Goal: Information Seeking & Learning: Check status

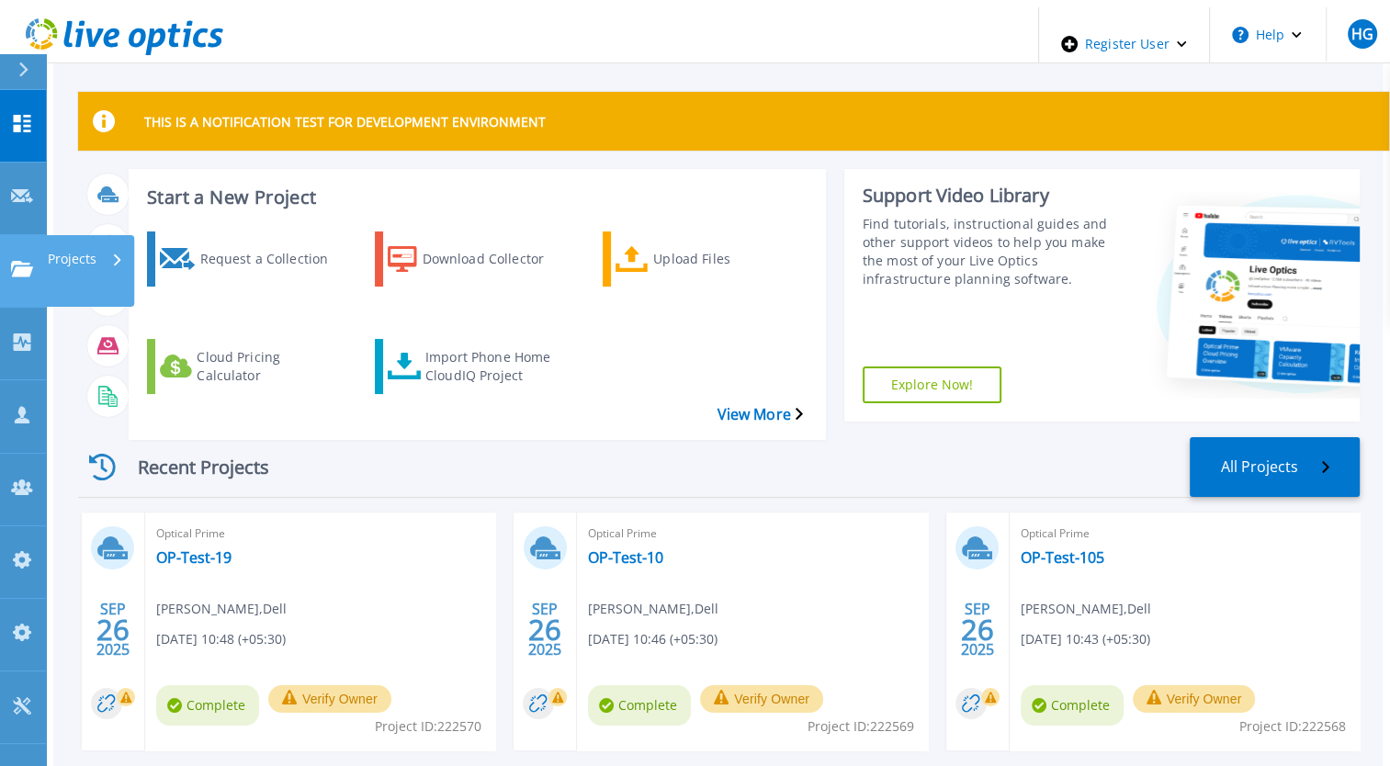
click at [20, 261] on icon at bounding box center [22, 269] width 22 height 16
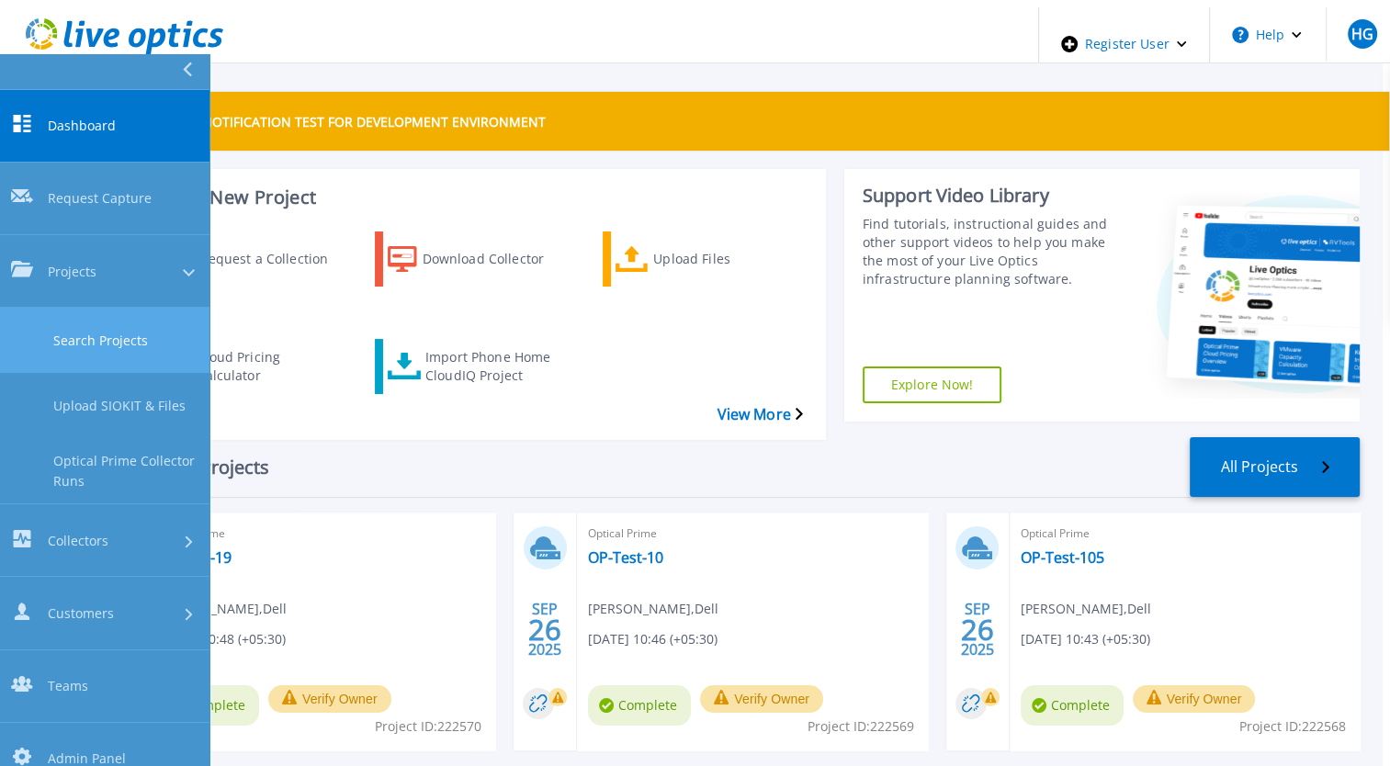
click at [56, 308] on link "Search Projects" at bounding box center [104, 340] width 209 height 65
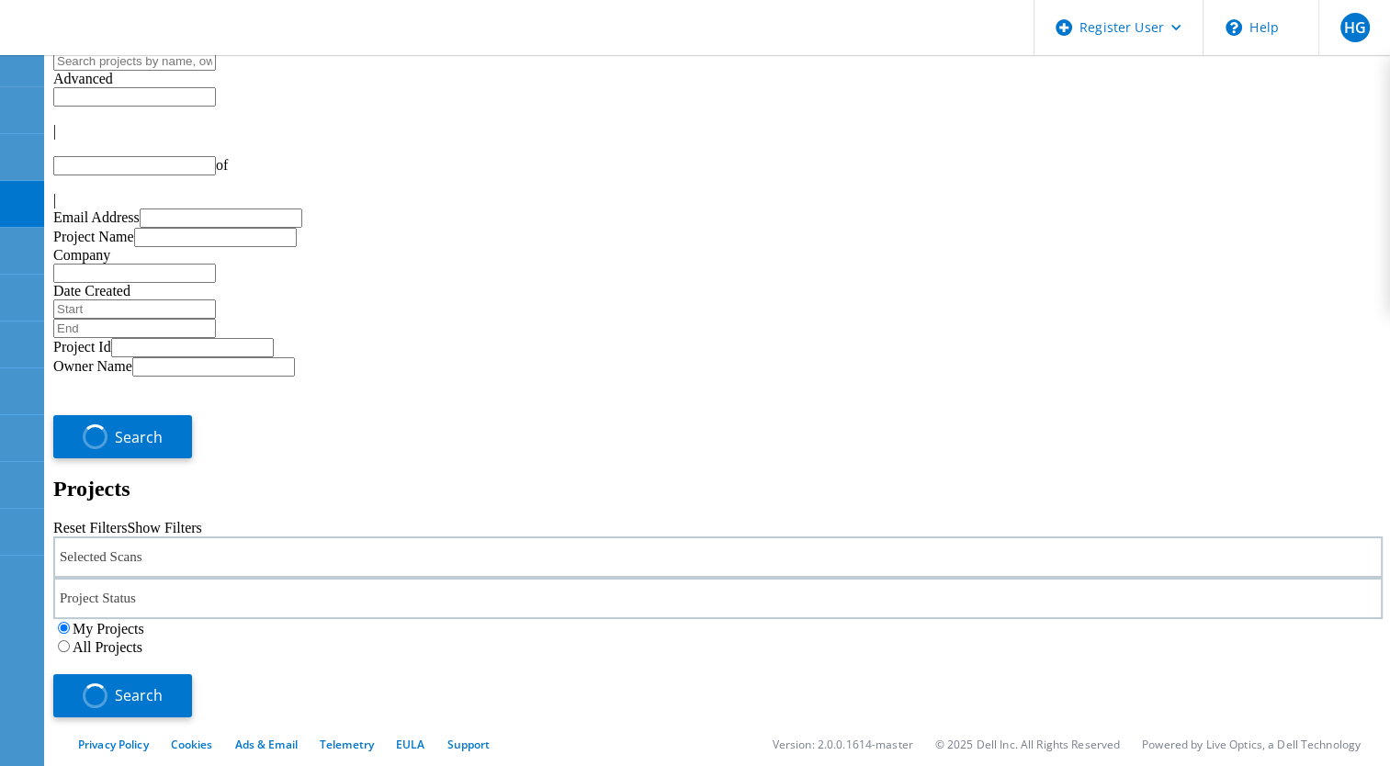
type input "1"
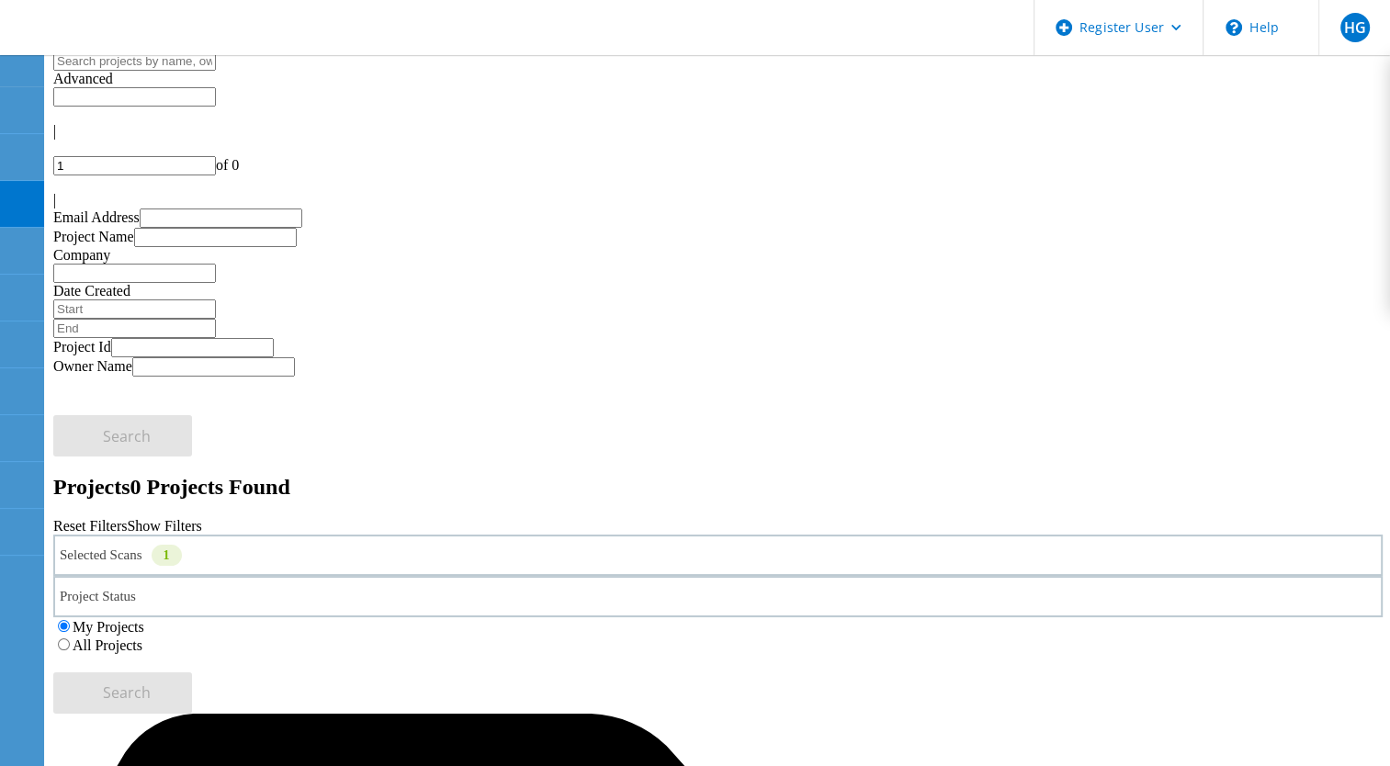
click at [300, 535] on div "Selected Scans 1" at bounding box center [717, 555] width 1329 height 41
click at [142, 638] on label "All Projects" at bounding box center [108, 646] width 70 height 16
click at [70, 639] on input "All Projects" at bounding box center [64, 645] width 12 height 12
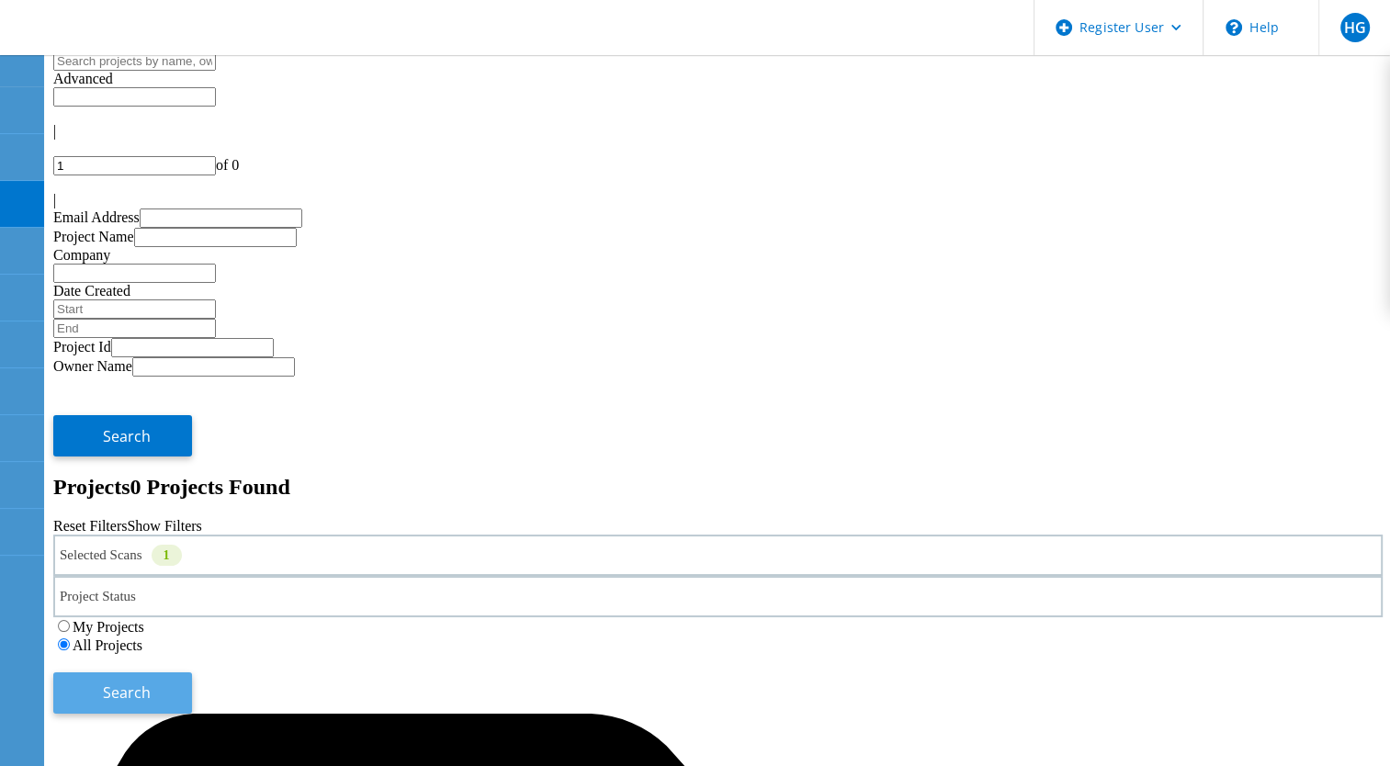
click at [151, 683] on span "Search" at bounding box center [127, 693] width 48 height 20
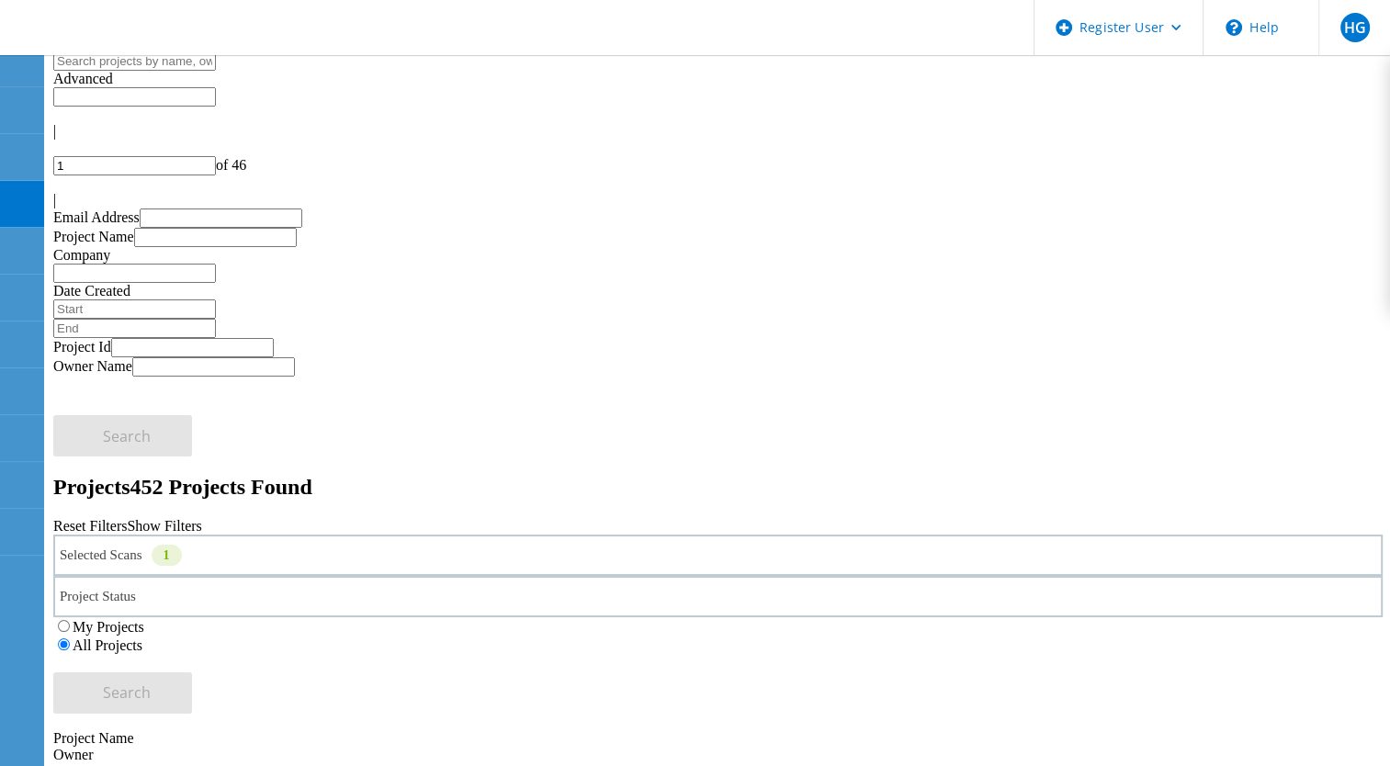
click at [216, 71] on input "text" at bounding box center [134, 60] width 163 height 19
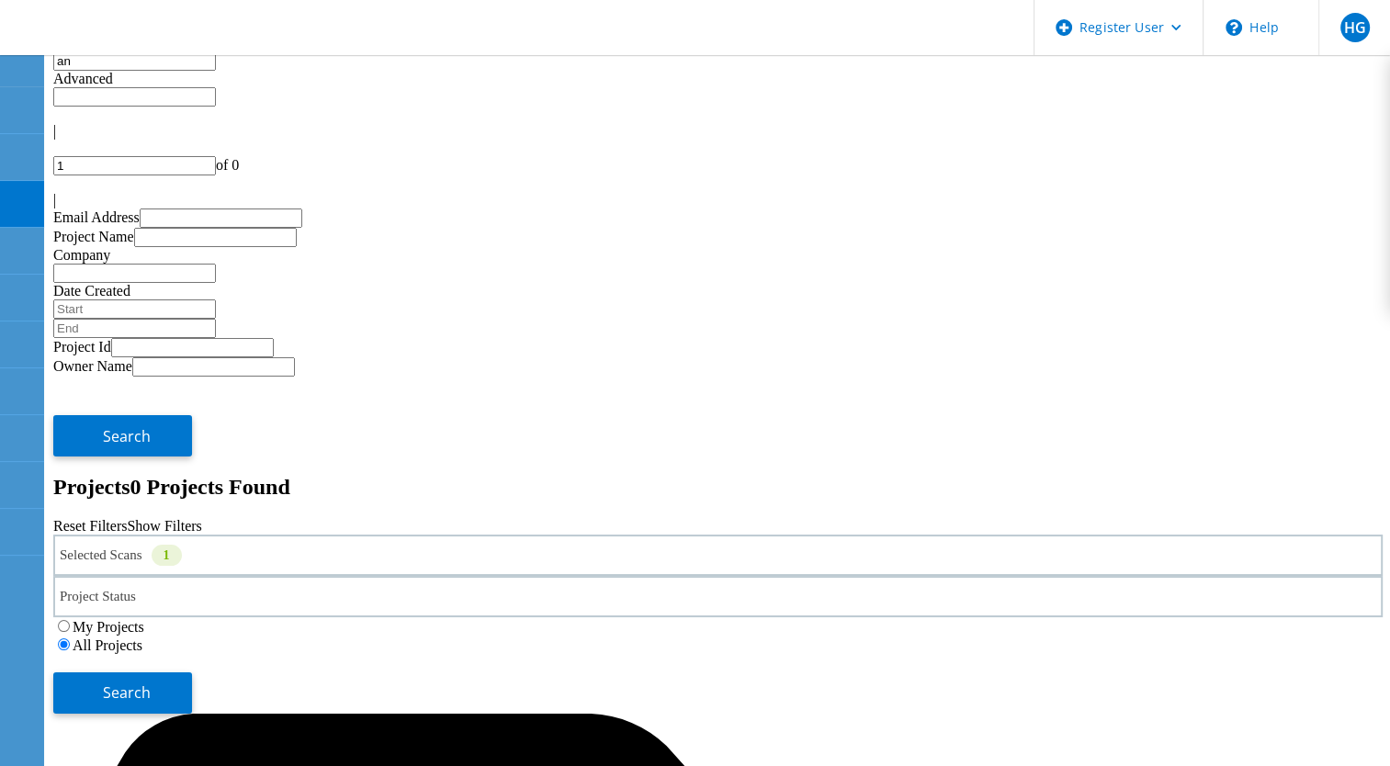
type input "a"
type input "m"
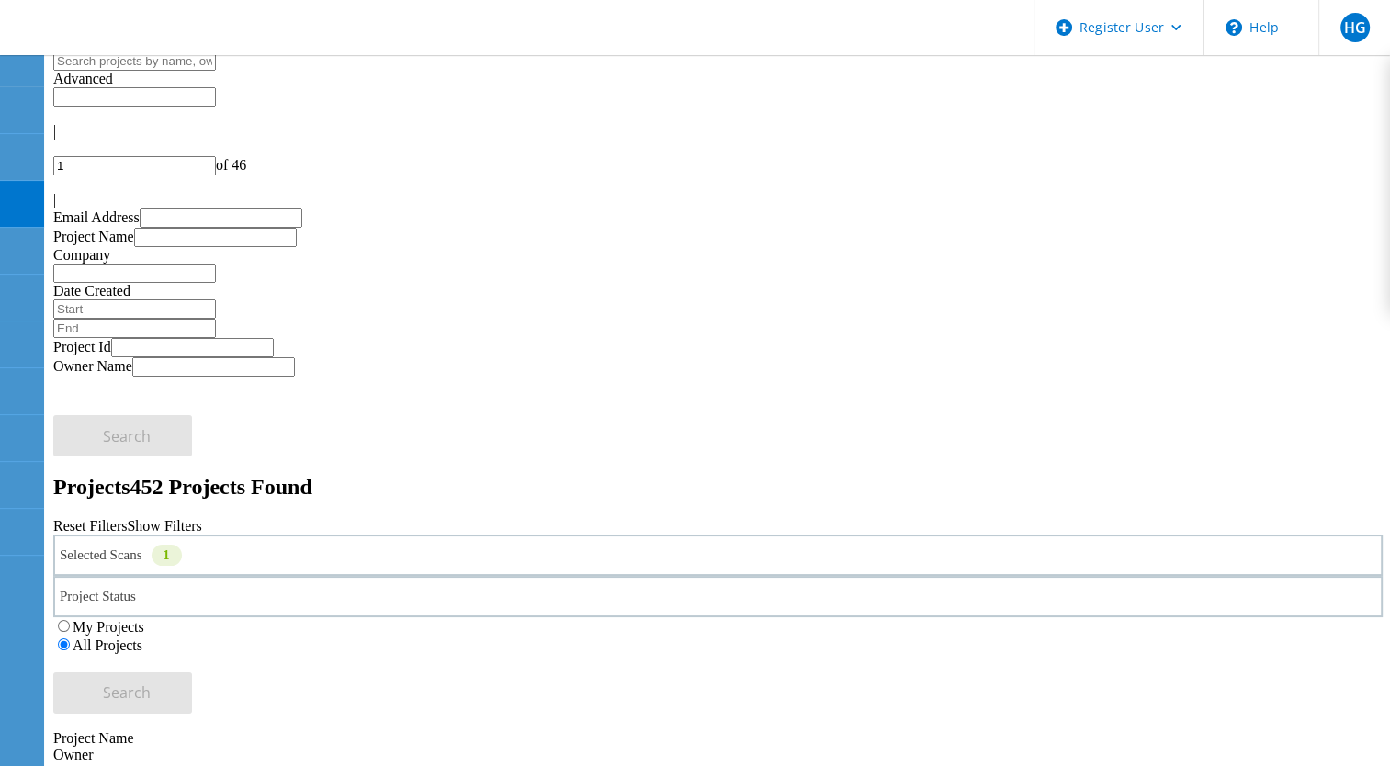
click at [216, 94] on input "text" at bounding box center [134, 96] width 163 height 19
type input "Show 40 Projects"
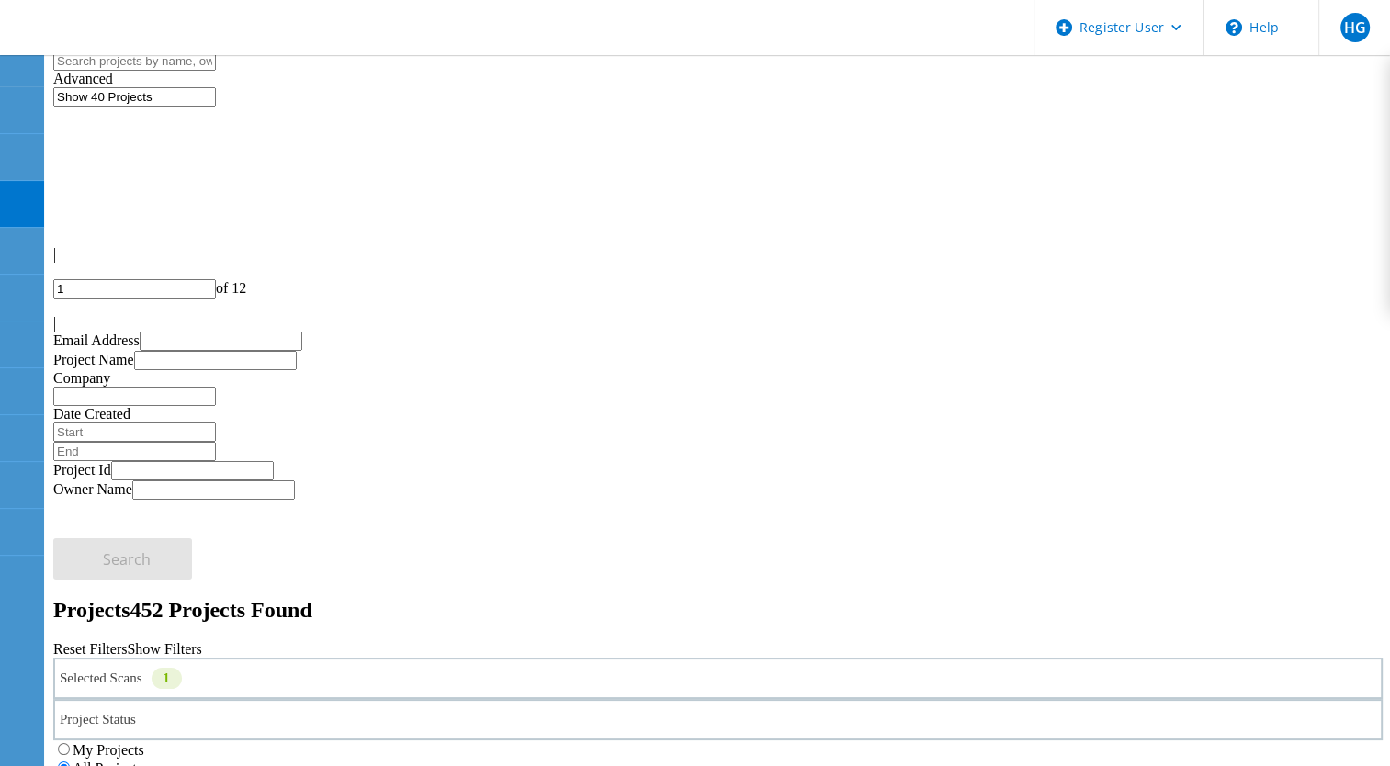
click at [658, 598] on h2 "Projects 452 Projects Found" at bounding box center [717, 610] width 1329 height 25
click at [680, 699] on div "Project Status" at bounding box center [717, 719] width 1329 height 41
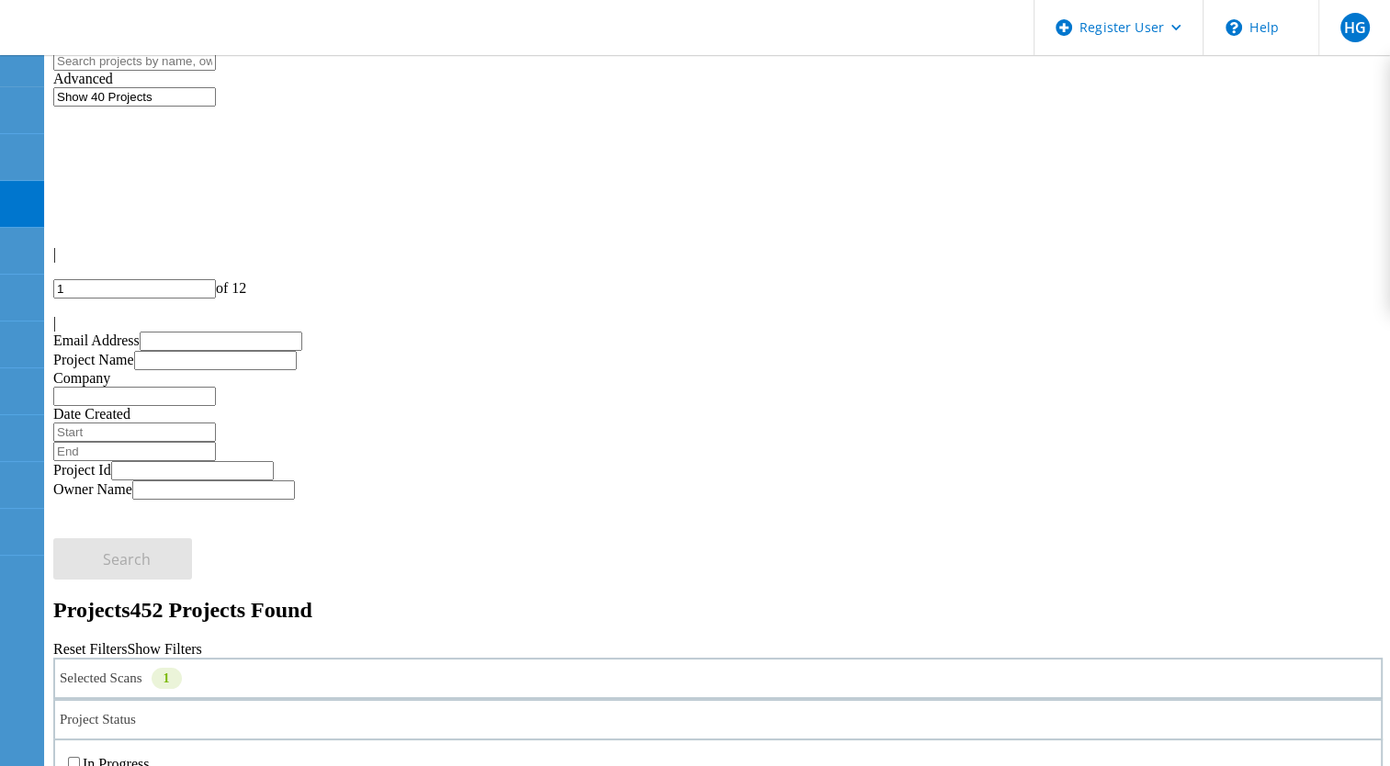
click at [660, 699] on div "Project Status 1" at bounding box center [717, 719] width 1329 height 41
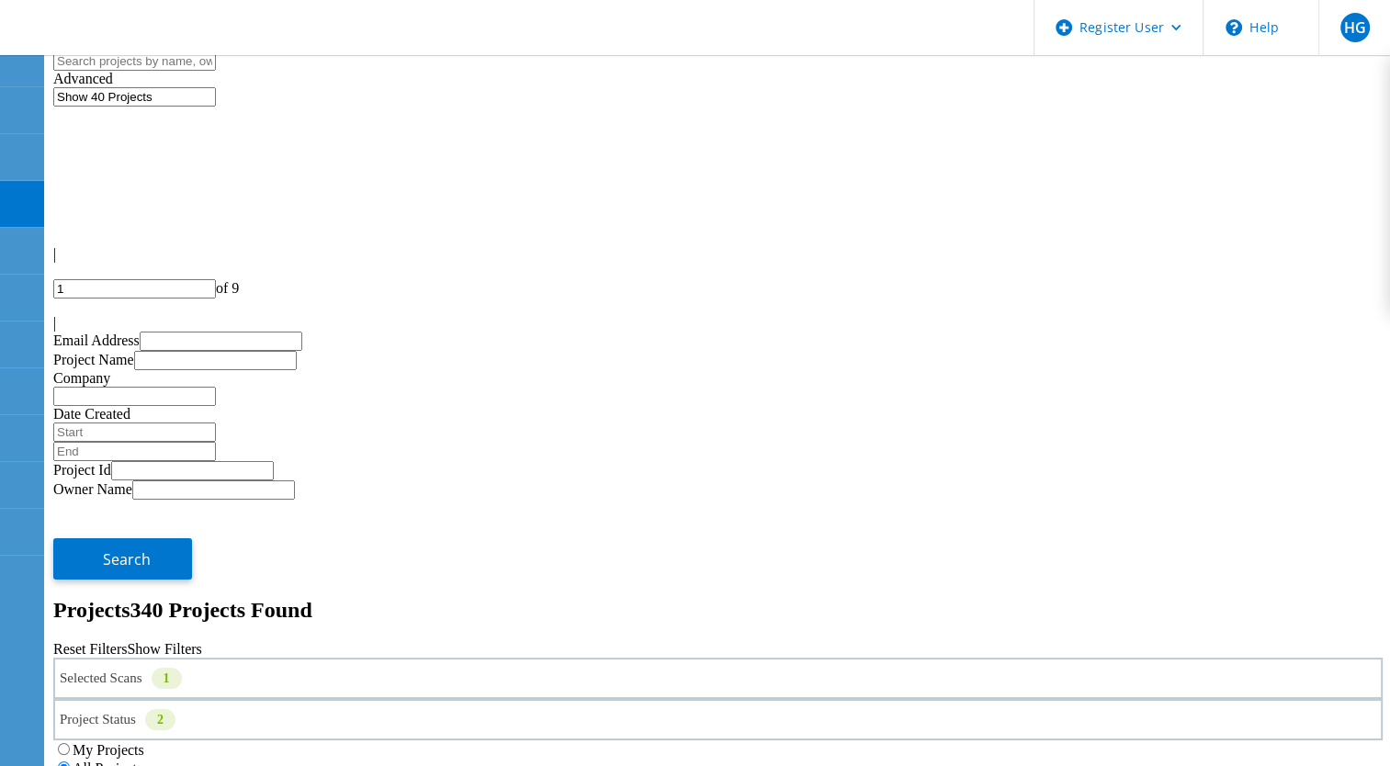
click at [736, 699] on div "Project Status 2" at bounding box center [717, 719] width 1329 height 41
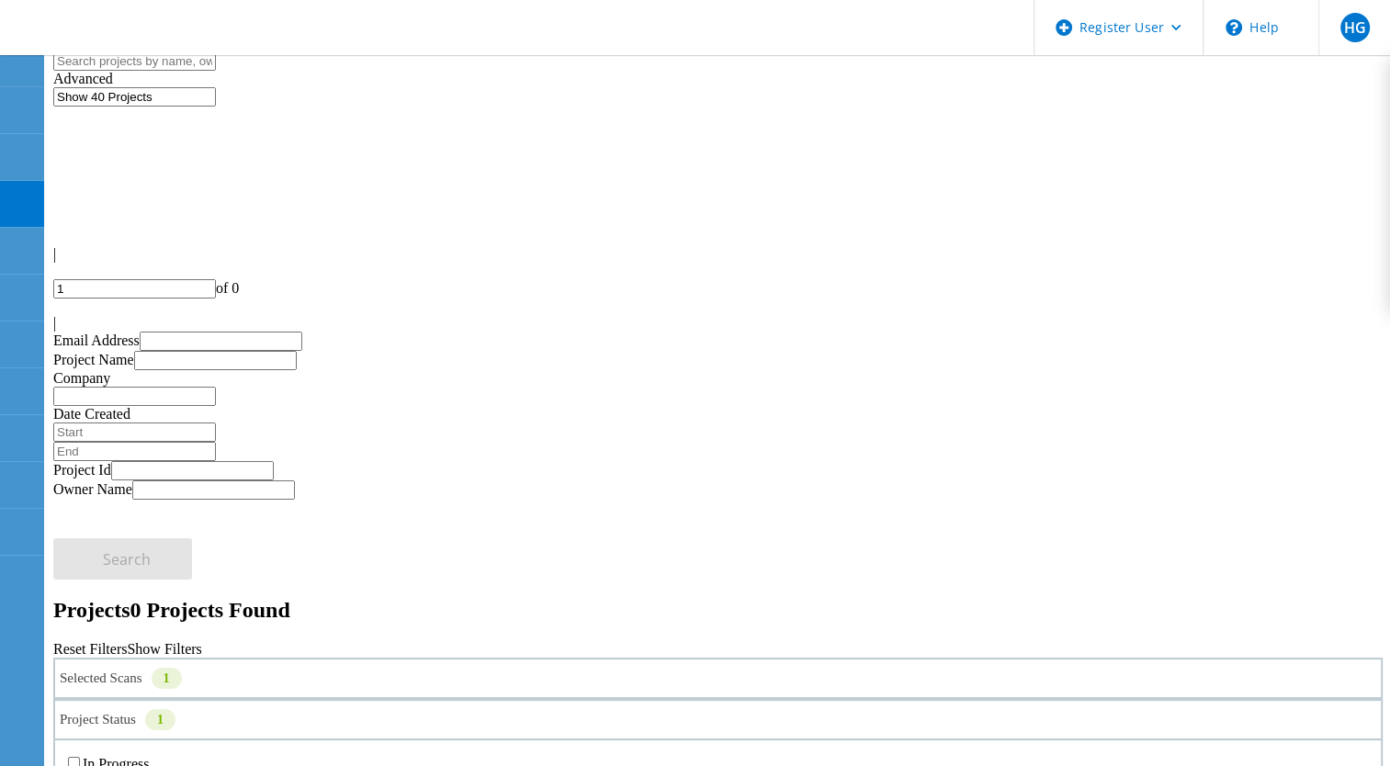
click at [713, 699] on div "Project Status 1" at bounding box center [717, 719] width 1329 height 41
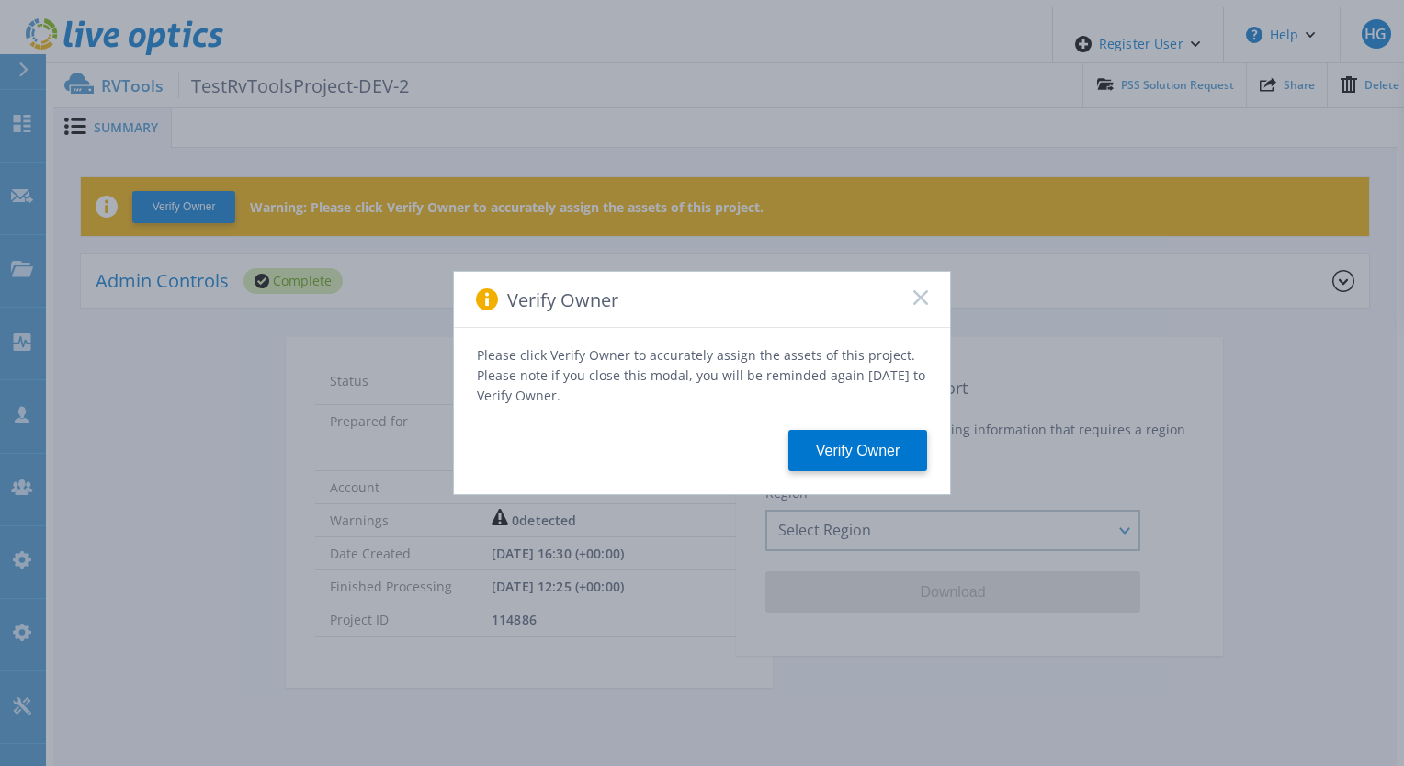
click at [924, 300] on rect at bounding box center [920, 297] width 16 height 16
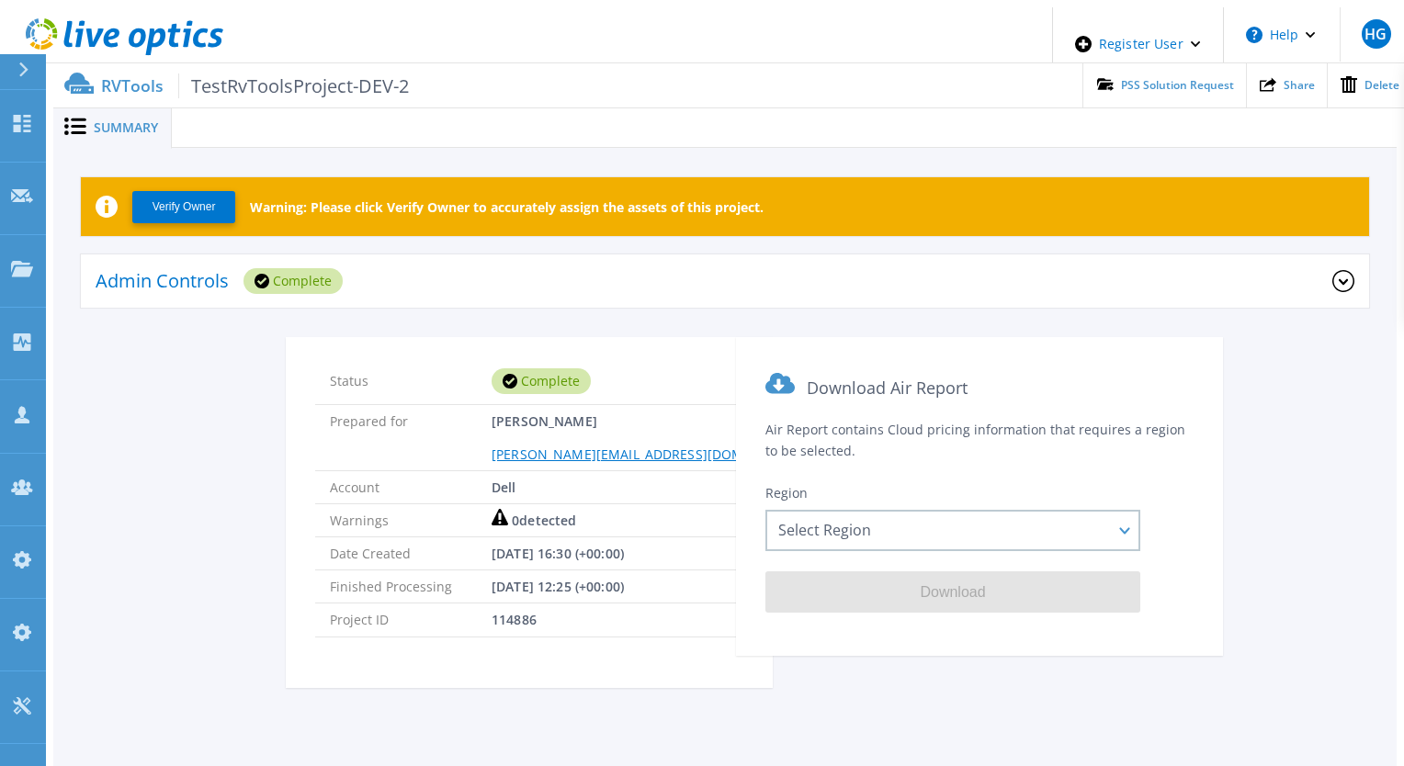
click at [838, 269] on div "Admin Controls Complete" at bounding box center [714, 281] width 1237 height 51
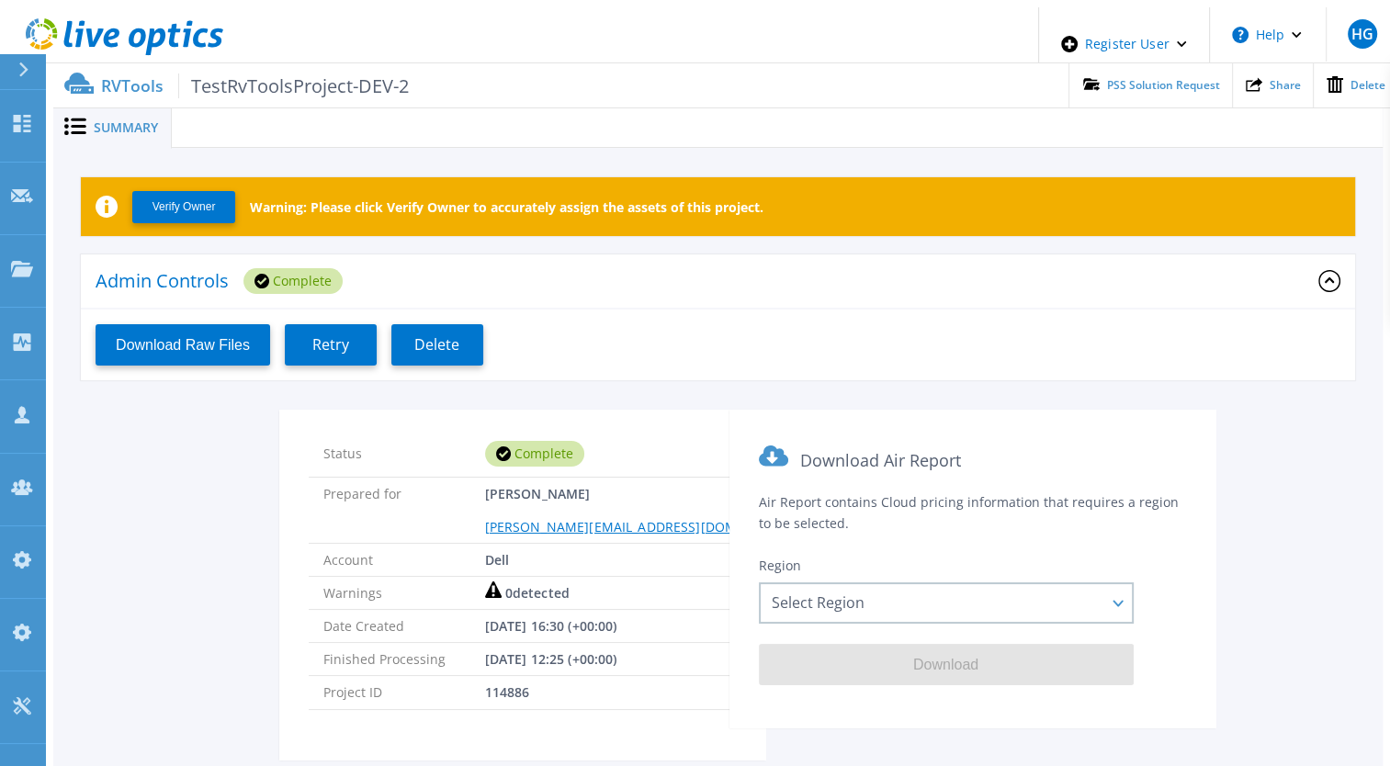
click at [838, 269] on div "Admin Controls Complete" at bounding box center [707, 281] width 1223 height 51
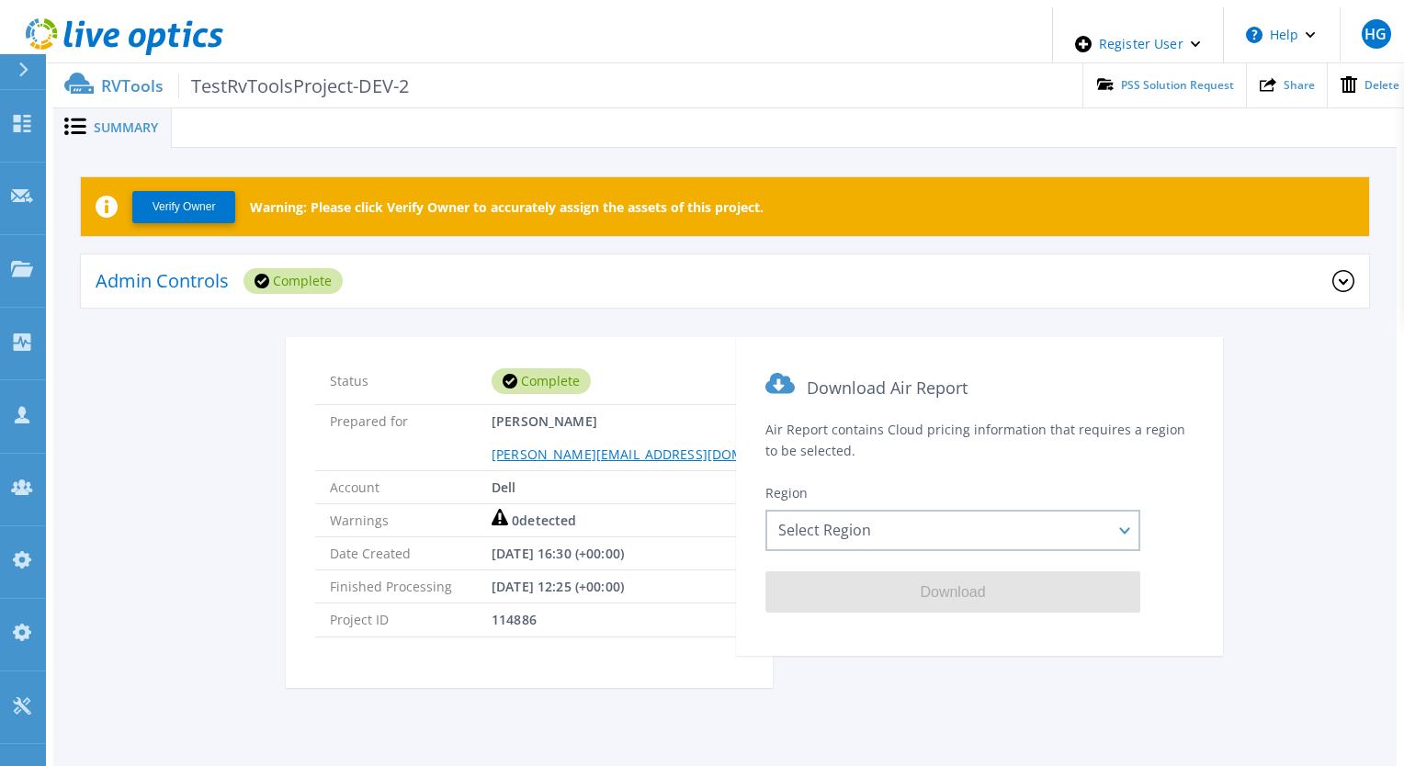
click at [1347, 275] on icon at bounding box center [1343, 281] width 22 height 22
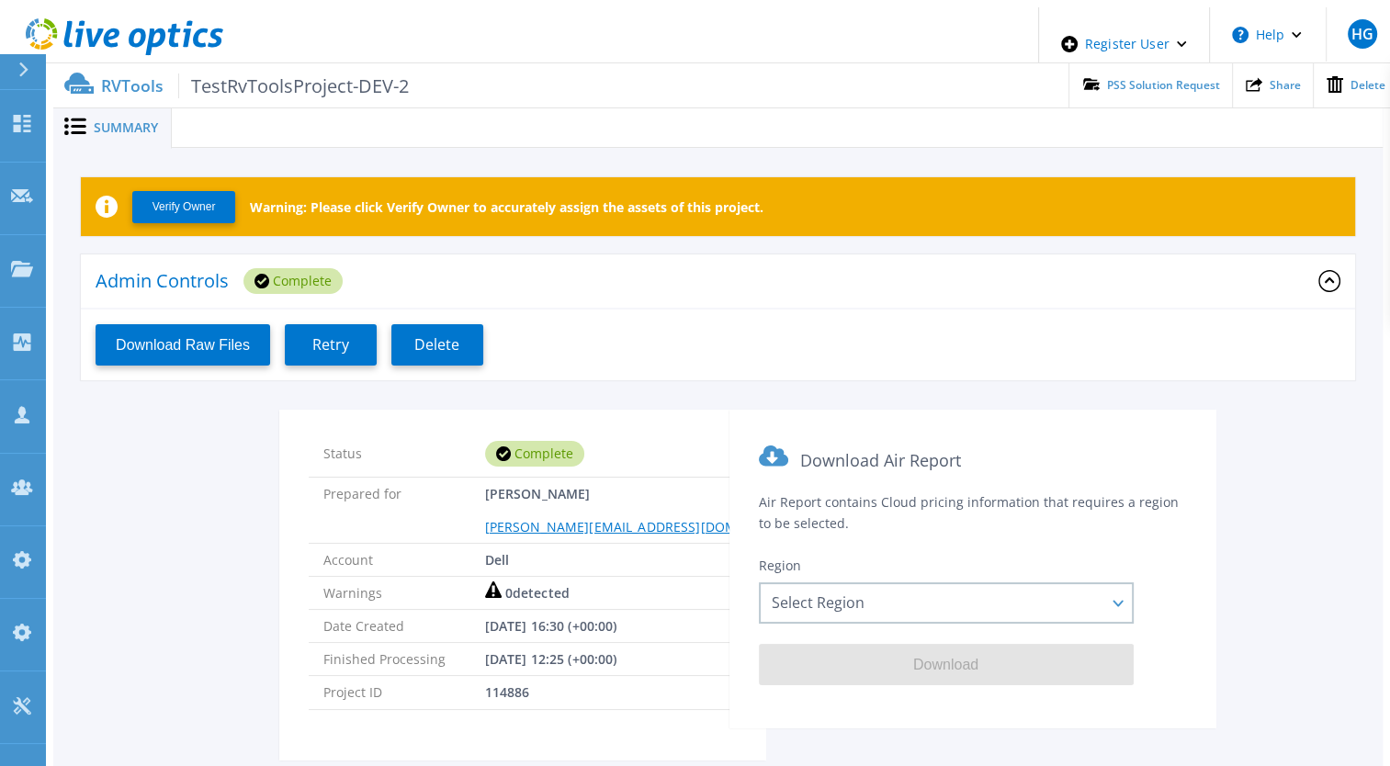
click at [1340, 275] on icon at bounding box center [1329, 281] width 22 height 22
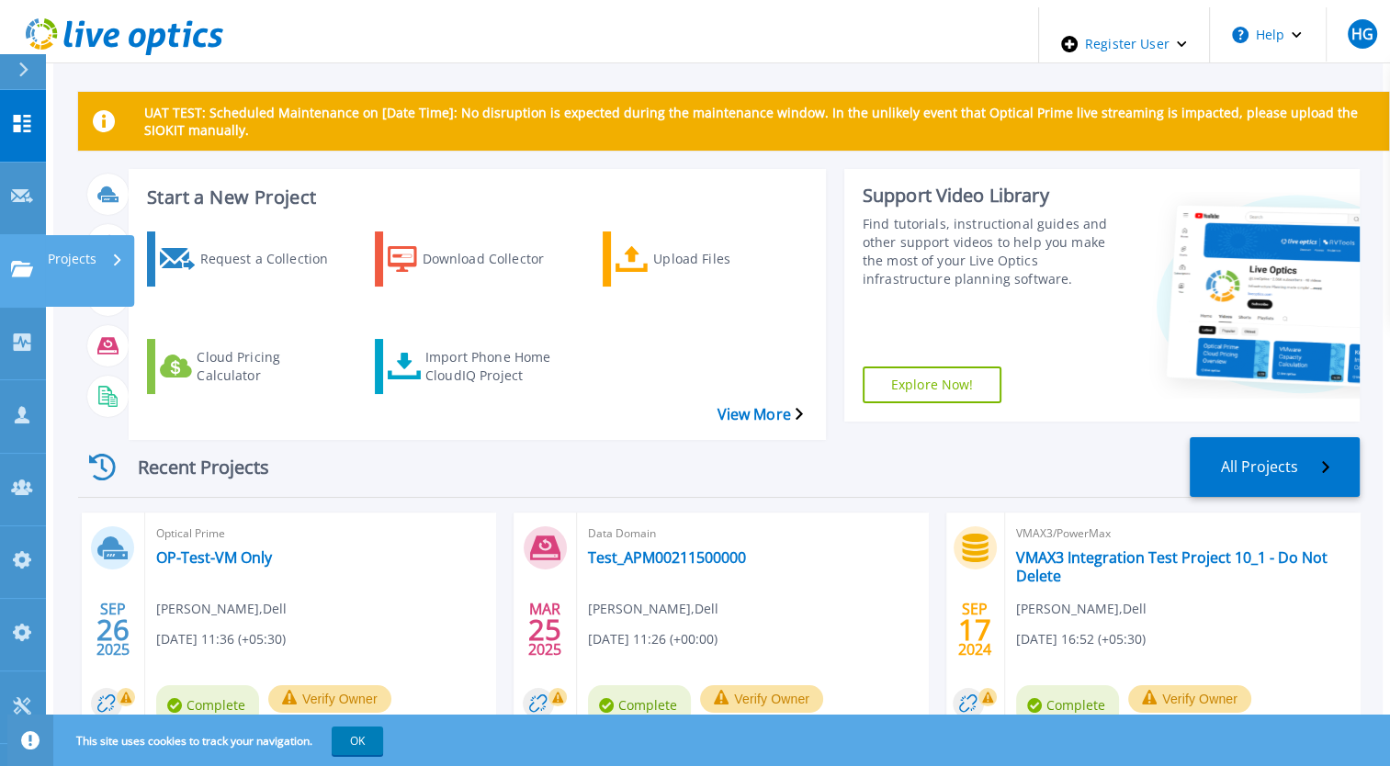
click at [20, 261] on icon at bounding box center [22, 269] width 22 height 16
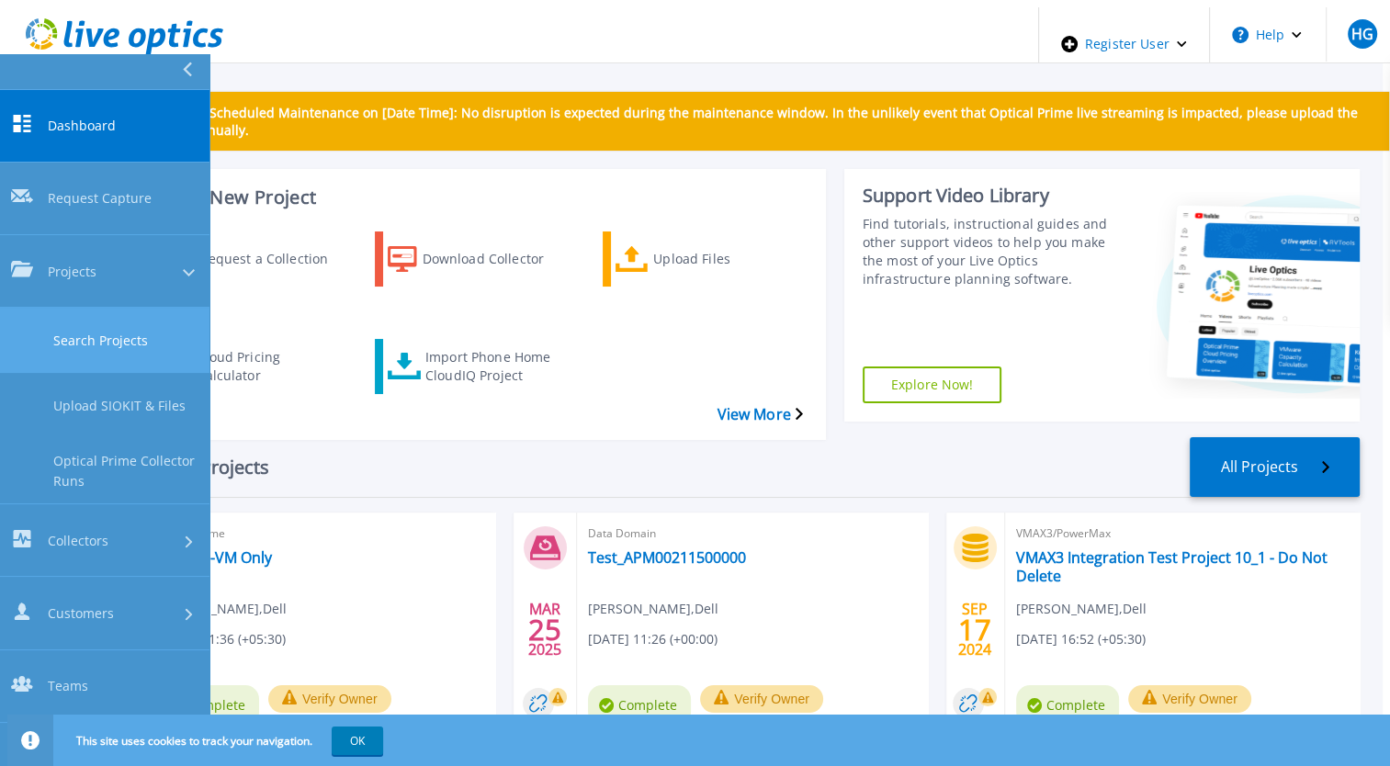
click at [60, 308] on link "Search Projects" at bounding box center [104, 340] width 209 height 65
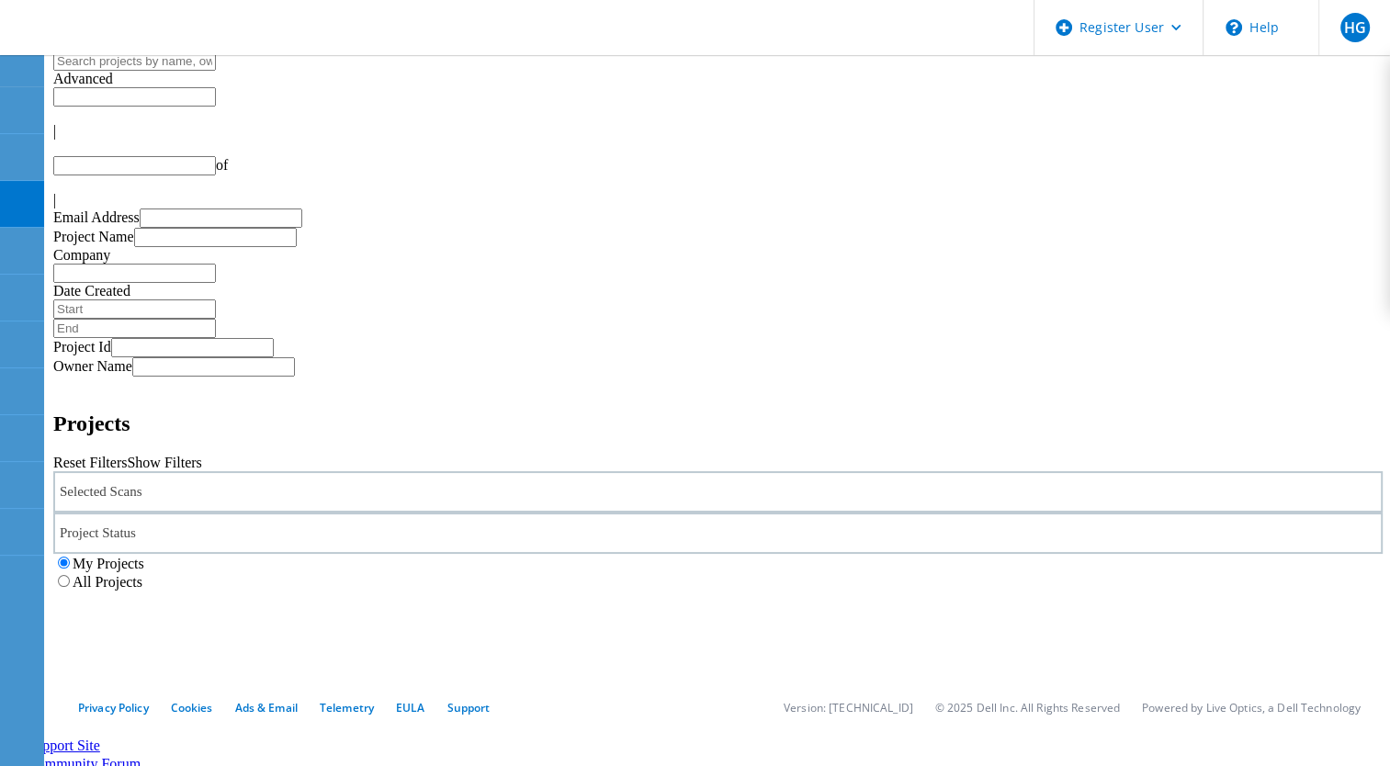
type input "1"
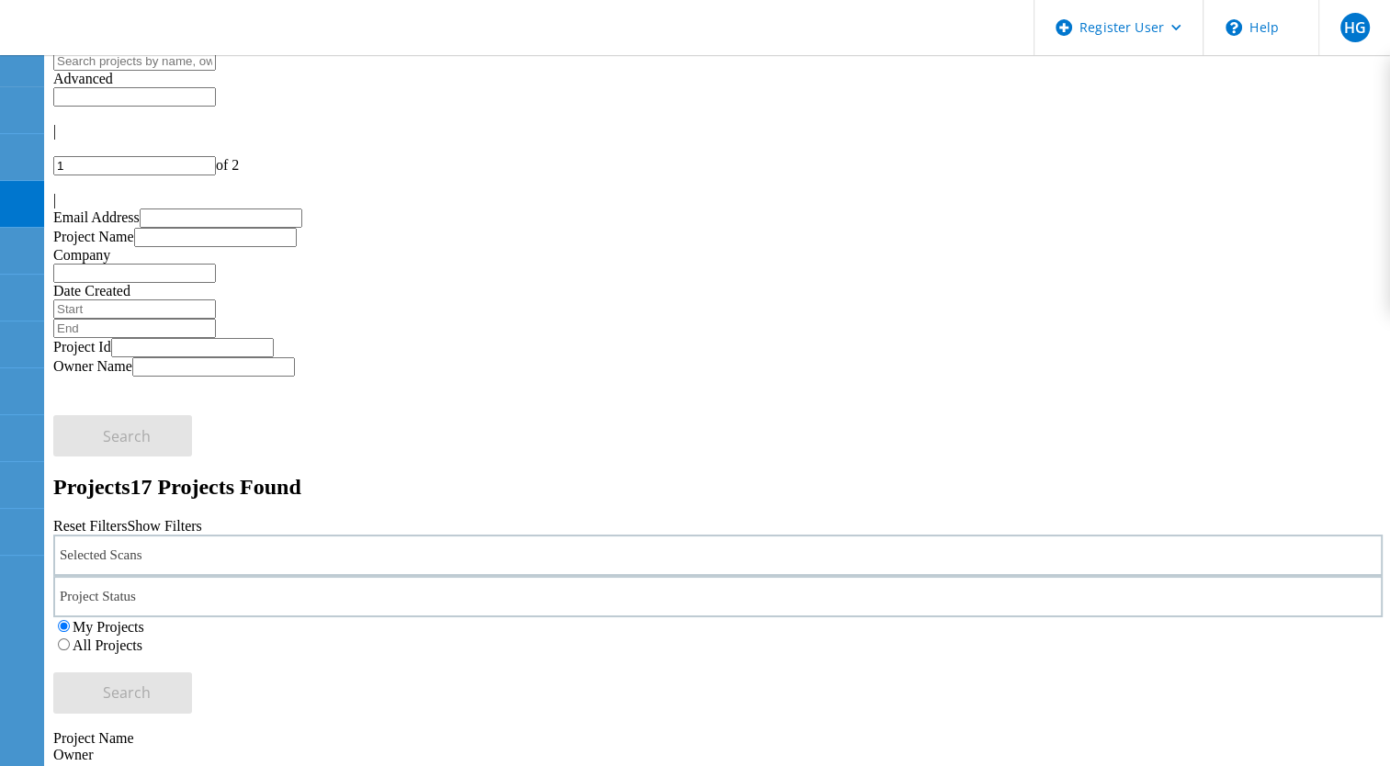
click at [399, 535] on div "Selected Scans" at bounding box center [717, 555] width 1329 height 41
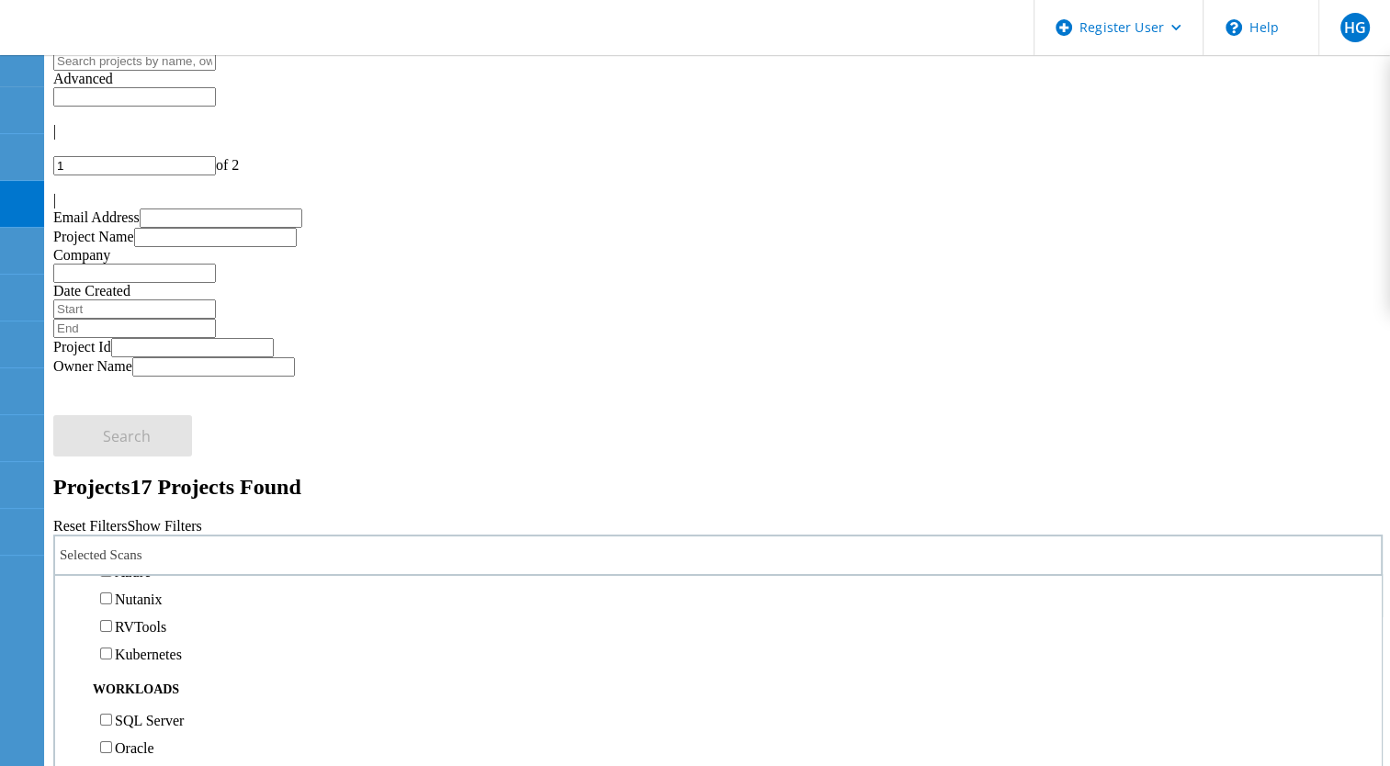
scroll to position [114, 0]
click at [145, 627] on label "RVTools" at bounding box center [140, 635] width 51 height 16
click at [112, 628] on input "RVTools" at bounding box center [106, 634] width 12 height 12
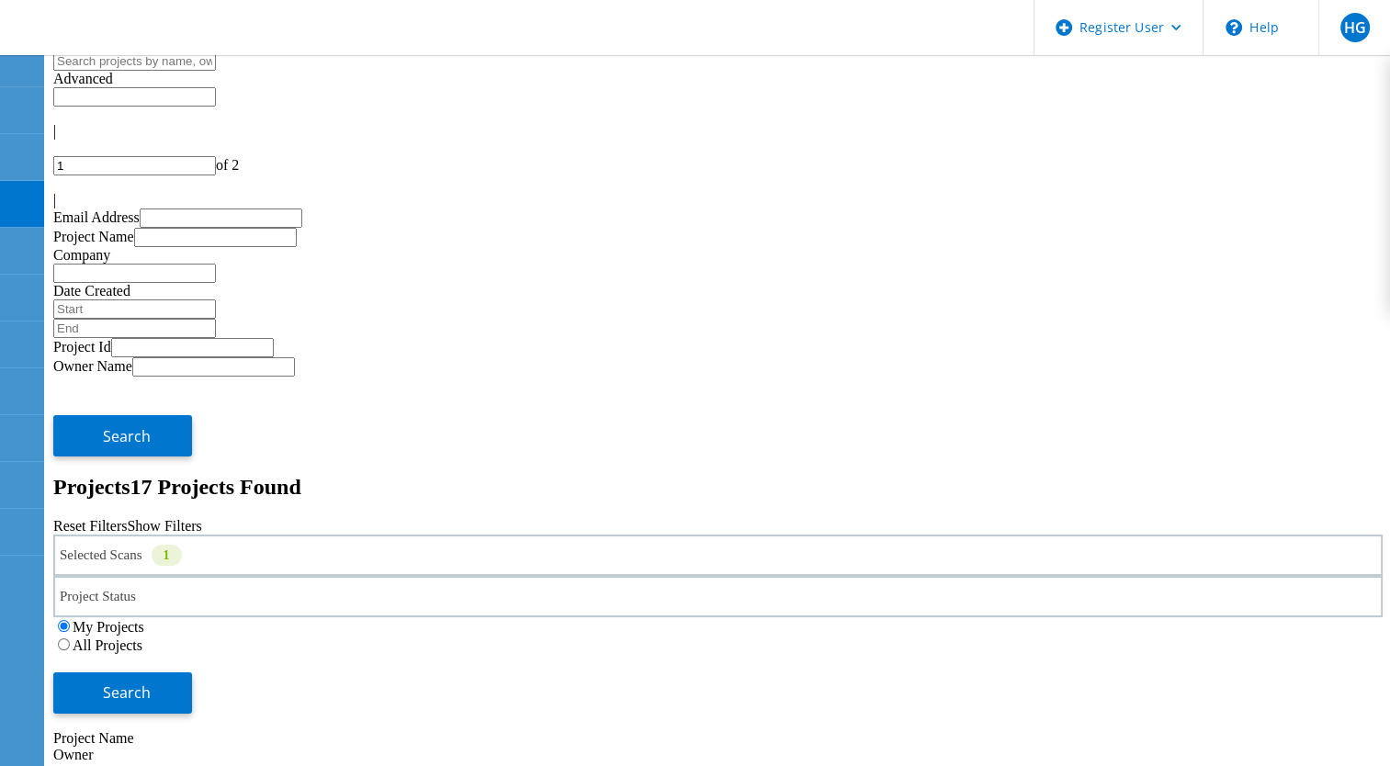
click at [142, 638] on label "All Projects" at bounding box center [108, 646] width 70 height 16
click at [70, 639] on input "All Projects" at bounding box center [64, 645] width 12 height 12
click at [192, 673] on button "Search" at bounding box center [122, 693] width 139 height 41
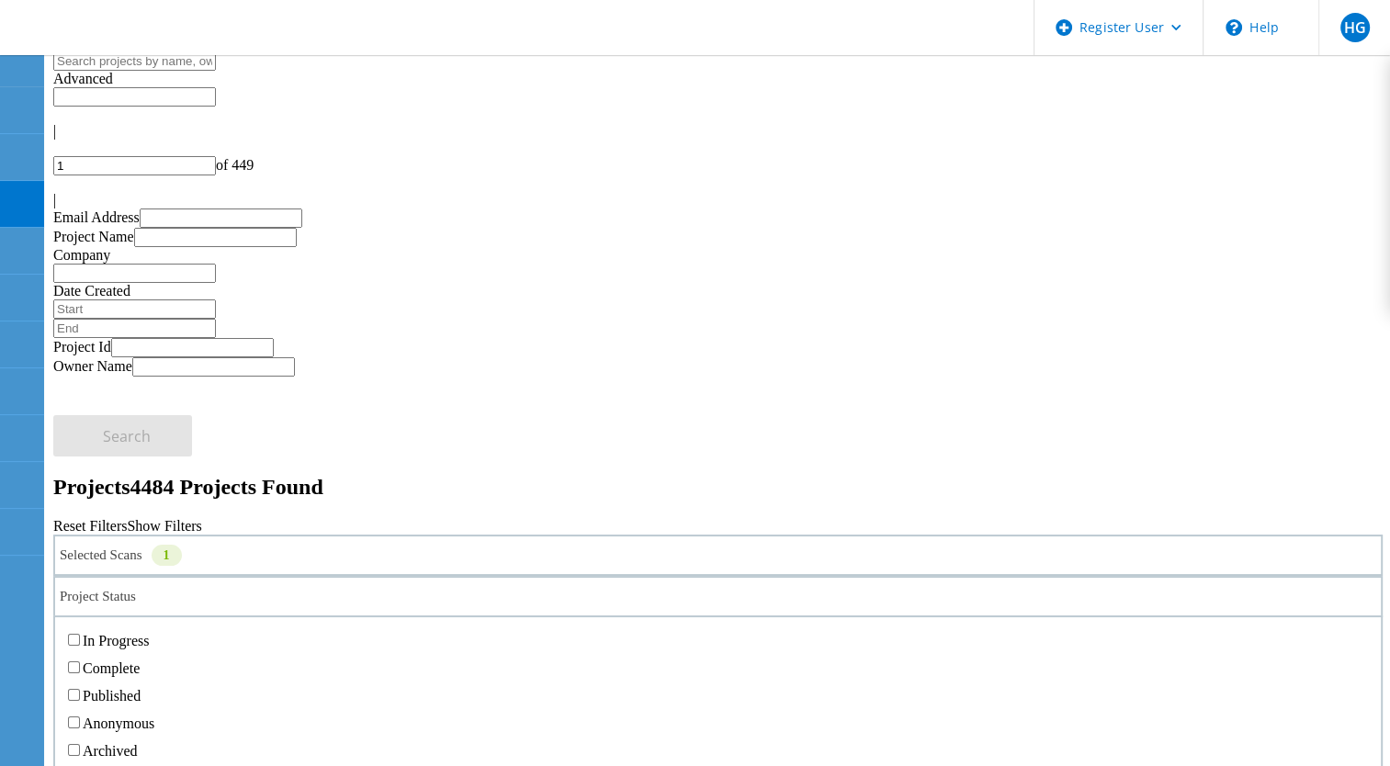
click at [621, 576] on div "Project Status" at bounding box center [717, 596] width 1329 height 41
click at [154, 716] on label "Anonymous" at bounding box center [119, 724] width 72 height 16
click at [80, 717] on input "Anonymous" at bounding box center [74, 723] width 12 height 12
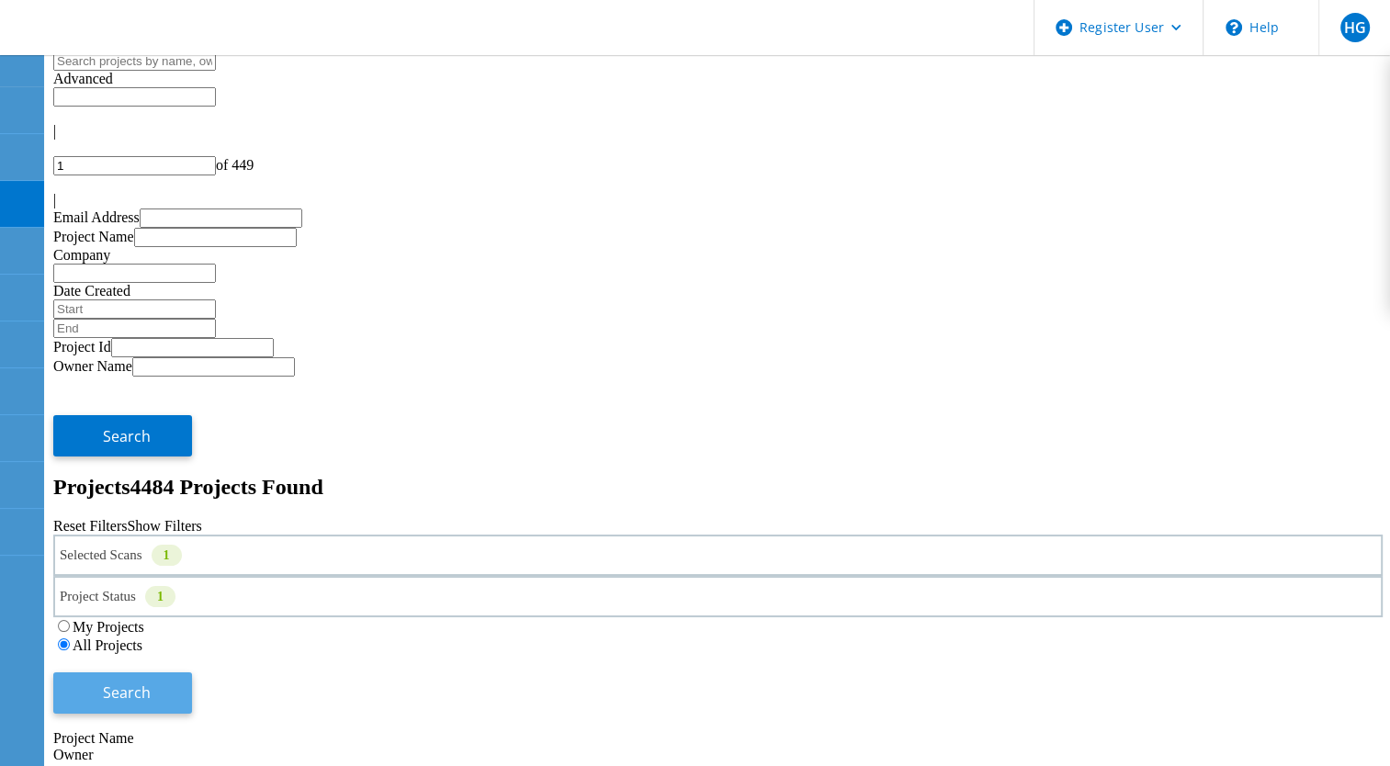
click at [151, 683] on span "Search" at bounding box center [127, 693] width 48 height 20
